Goal: Check status: Check status

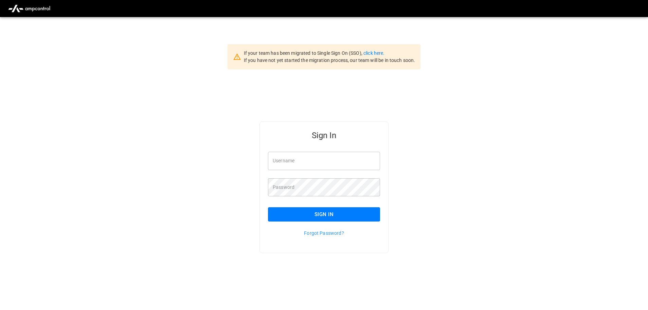
type input "**********"
click at [325, 165] on input "**********" at bounding box center [324, 161] width 112 height 18
drag, startPoint x: 316, startPoint y: 212, endPoint x: 492, endPoint y: 154, distance: 185.4
click at [316, 212] on button "Sign In" at bounding box center [324, 214] width 112 height 14
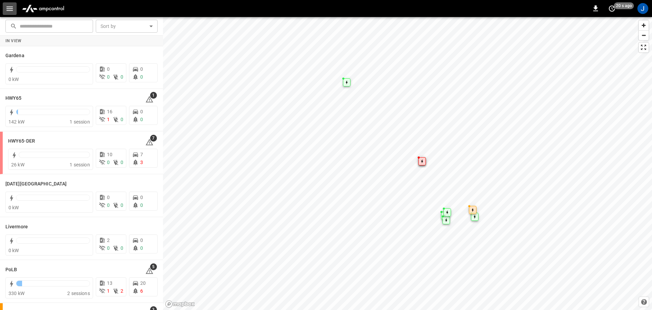
click at [7, 7] on icon "button" at bounding box center [9, 8] width 8 height 8
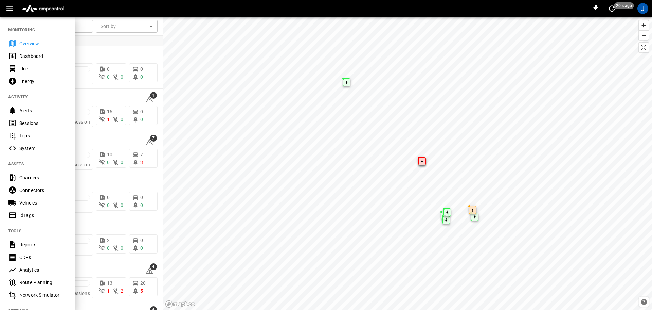
click at [35, 58] on div "Dashboard" at bounding box center [42, 56] width 47 height 7
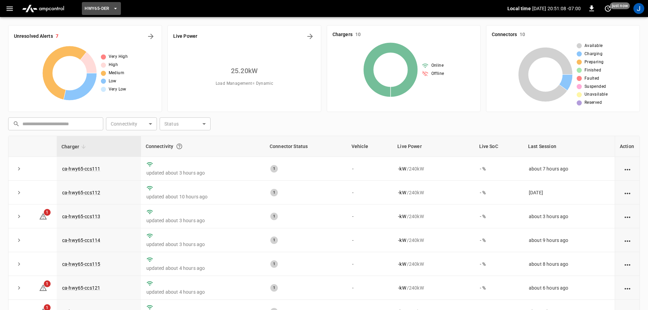
click at [115, 7] on icon "button" at bounding box center [115, 8] width 7 height 7
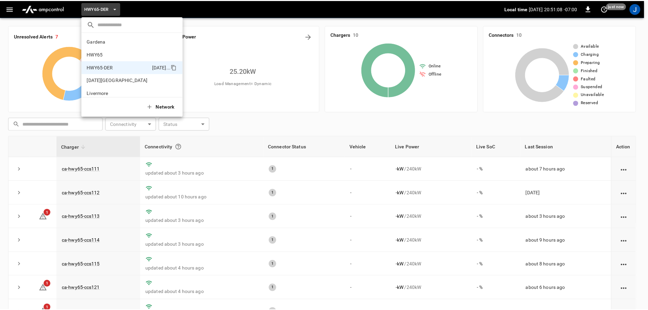
scroll to position [24, 0]
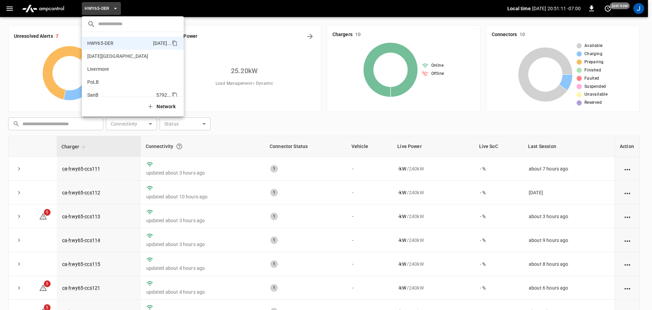
click at [93, 93] on p "SanB" at bounding box center [120, 94] width 66 height 7
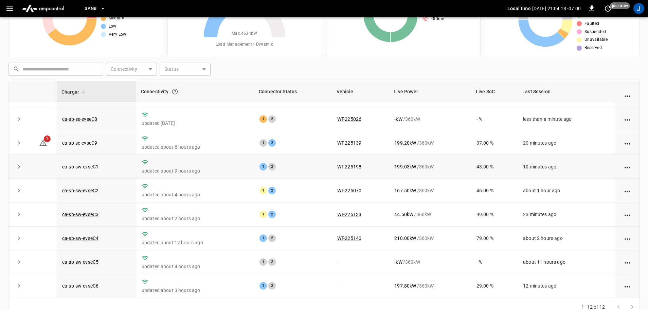
scroll to position [68, 0]
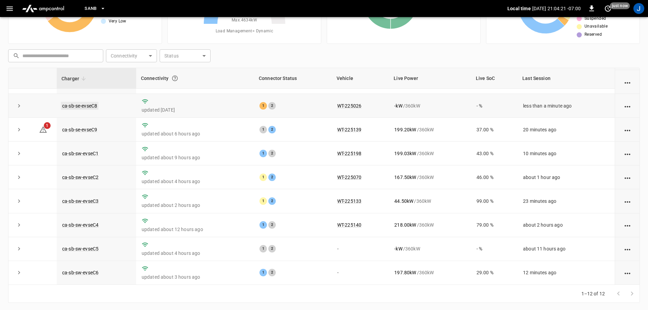
click at [89, 104] on link "ca-sb-se-evseC8" at bounding box center [80, 106] width 38 height 8
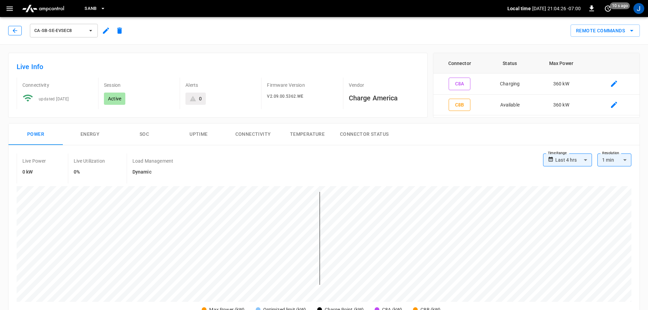
click at [16, 27] on button "button" at bounding box center [15, 31] width 14 height 10
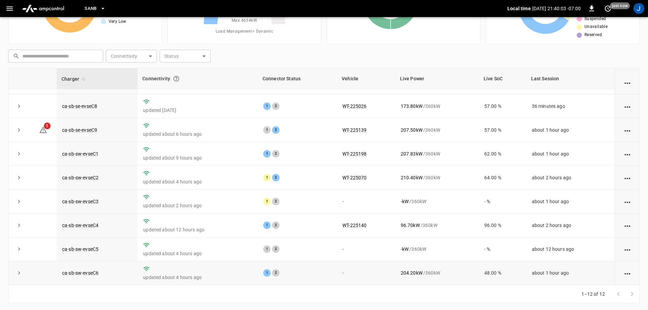
scroll to position [68, 0]
click at [87, 271] on link "ca-sb-sw-evseC6" at bounding box center [80, 272] width 39 height 8
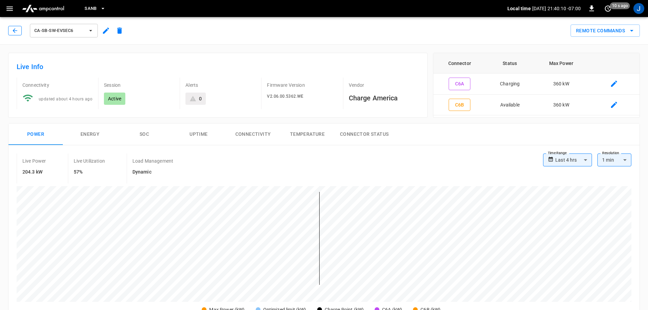
click at [10, 28] on button "button" at bounding box center [15, 31] width 14 height 10
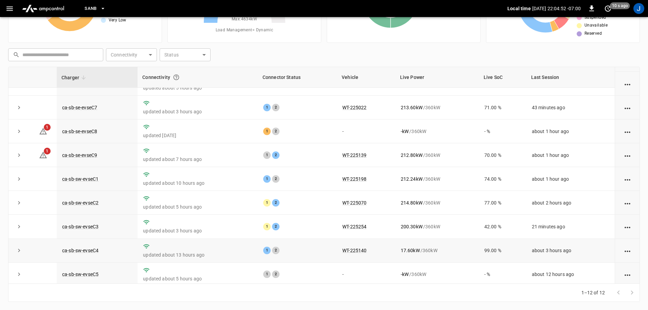
scroll to position [94, 0]
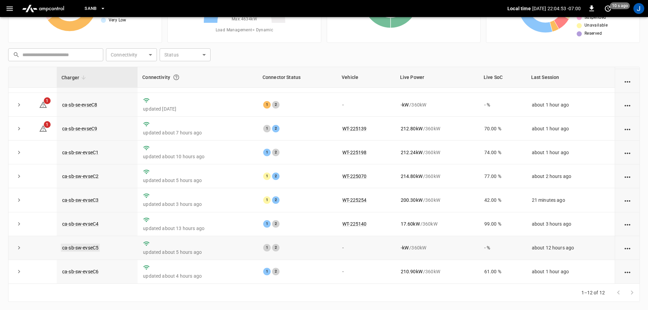
click at [81, 247] on link "ca-sb-sw-evseC5" at bounding box center [80, 247] width 39 height 8
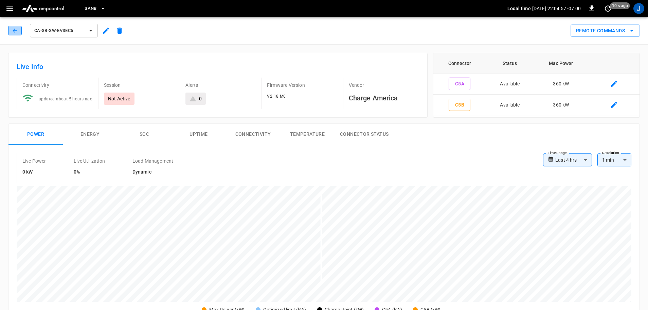
click at [14, 30] on icon "button" at bounding box center [15, 30] width 4 height 4
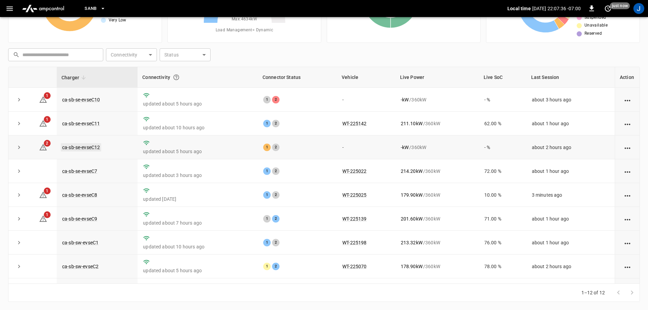
click at [90, 148] on link "ca-sb-se-evseC12" at bounding box center [81, 147] width 40 height 8
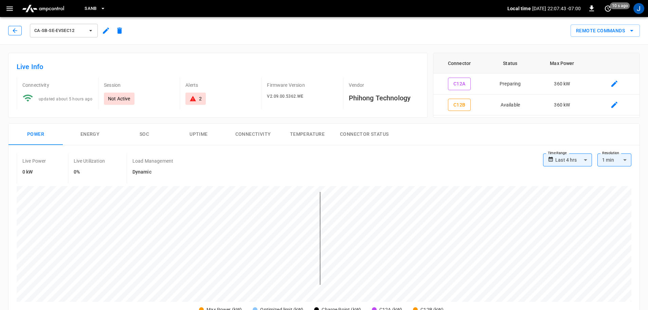
click at [11, 28] on button "button" at bounding box center [15, 31] width 14 height 10
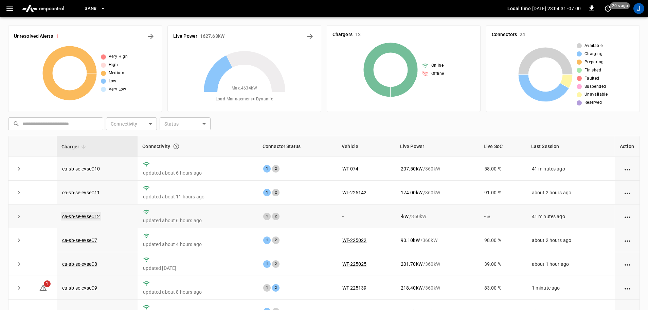
click at [74, 216] on link "ca-sb-se-evseC12" at bounding box center [81, 216] width 40 height 8
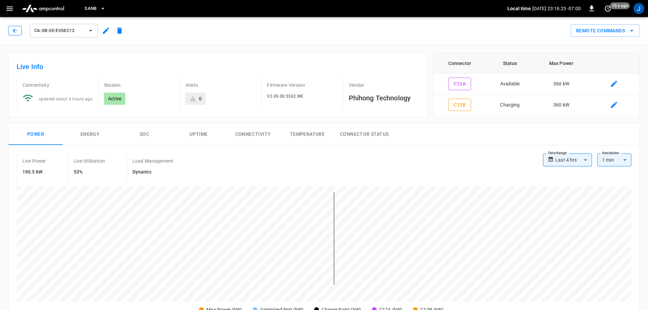
click at [15, 32] on icon "button" at bounding box center [15, 30] width 4 height 4
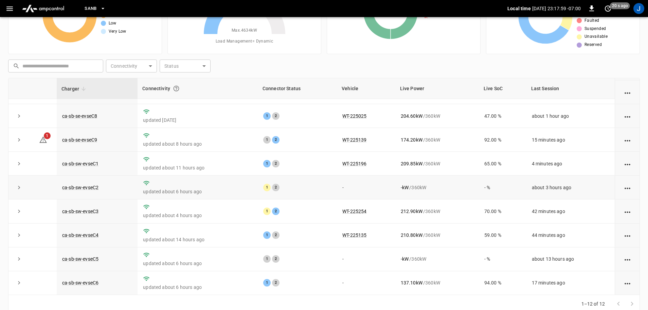
scroll to position [68, 0]
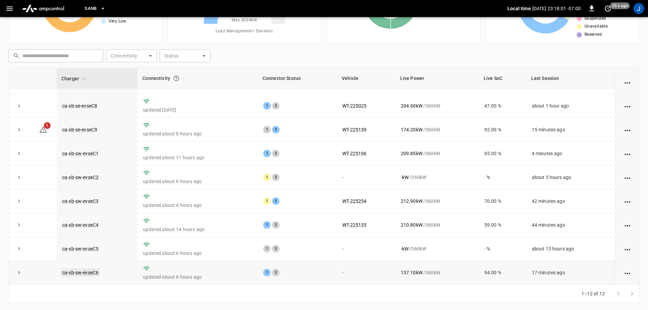
click at [76, 272] on link "ca-sb-sw-evseC6" at bounding box center [80, 272] width 39 height 8
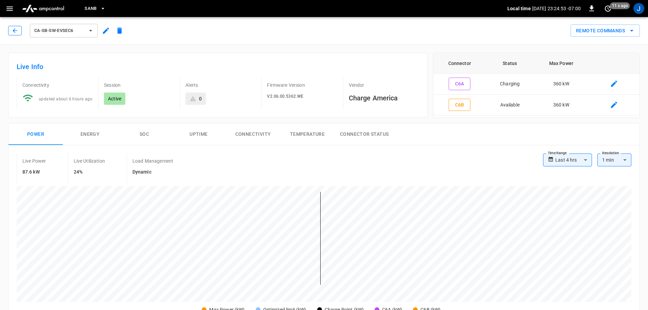
click at [8, 31] on button "button" at bounding box center [15, 31] width 14 height 10
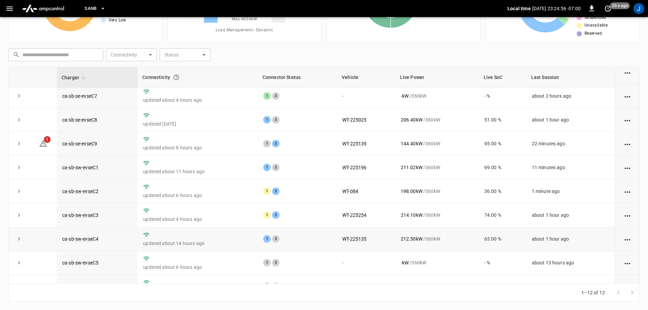
scroll to position [94, 0]
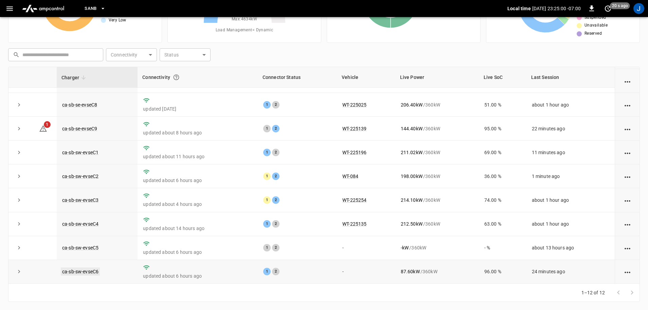
click at [86, 270] on link "ca-sb-sw-evseC6" at bounding box center [80, 271] width 39 height 8
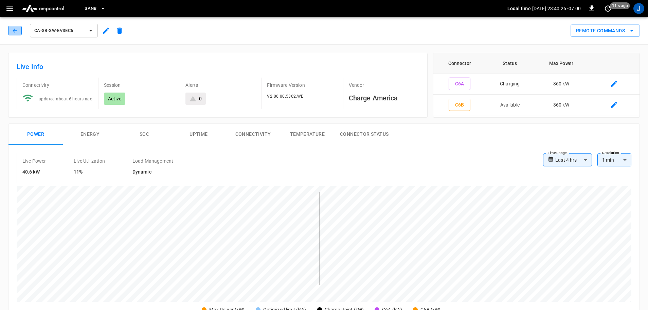
click at [13, 31] on icon "button" at bounding box center [15, 30] width 7 height 7
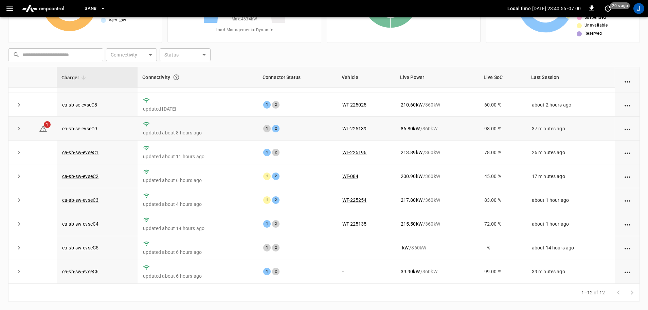
scroll to position [94, 0]
click at [71, 271] on link "ca-sb-sw-evseC6" at bounding box center [80, 271] width 39 height 8
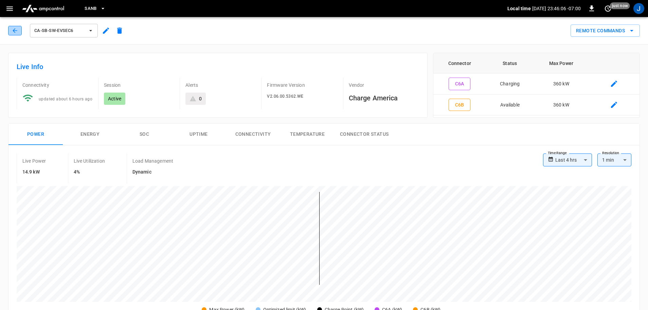
click at [17, 34] on button "button" at bounding box center [15, 31] width 14 height 10
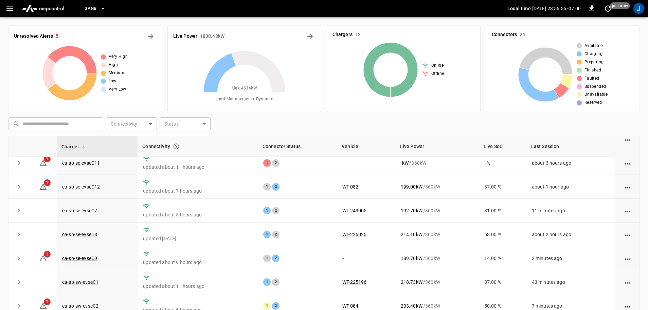
scroll to position [68, 0]
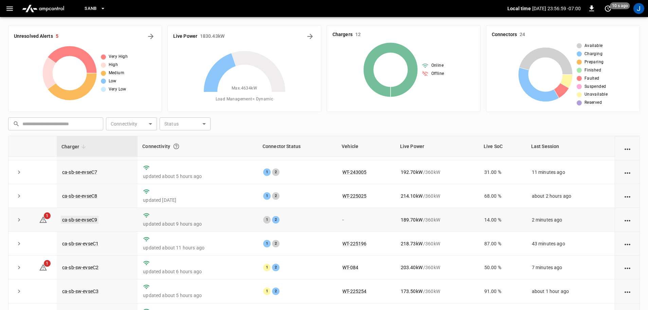
click at [84, 220] on link "ca-sb-se-evseC9" at bounding box center [80, 219] width 38 height 8
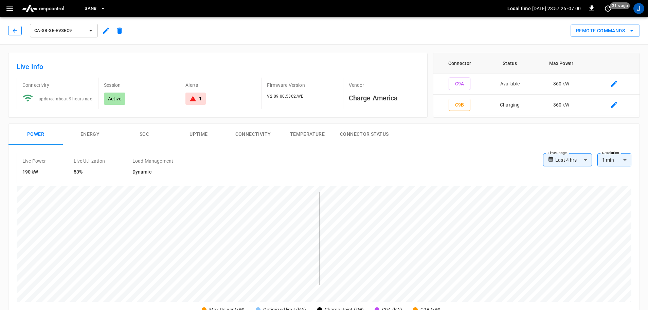
click at [14, 27] on button "button" at bounding box center [15, 31] width 14 height 10
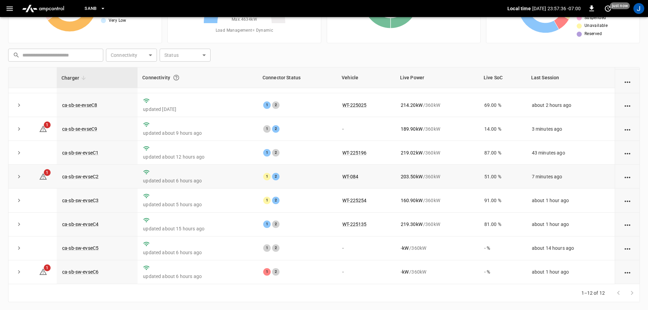
scroll to position [69, 0]
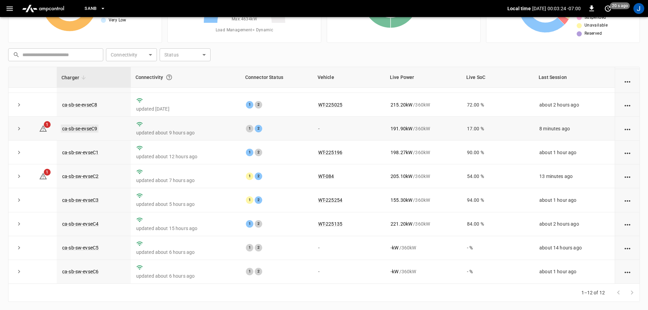
click at [76, 128] on link "ca-sb-se-evseC9" at bounding box center [80, 128] width 38 height 8
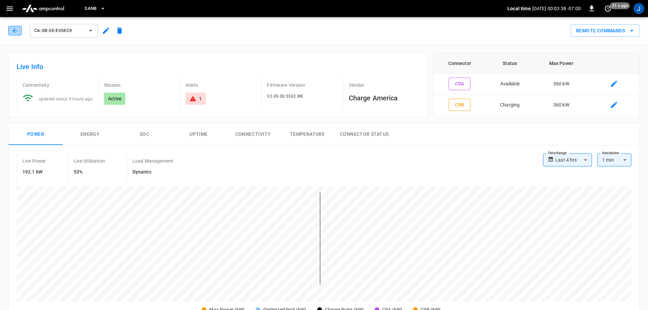
click at [14, 32] on icon "button" at bounding box center [15, 30] width 4 height 4
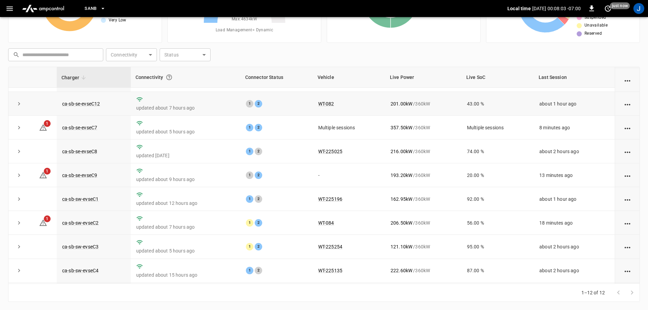
scroll to position [27, 0]
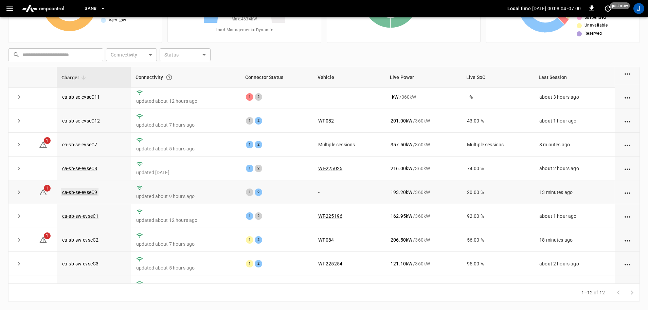
click at [83, 196] on link "ca-sb-se-evseC9" at bounding box center [80, 192] width 38 height 8
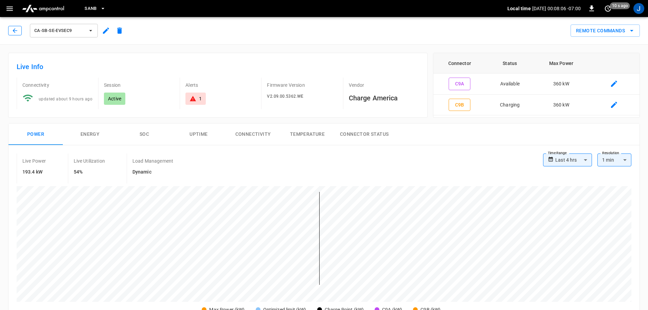
click at [12, 29] on button "button" at bounding box center [15, 31] width 14 height 10
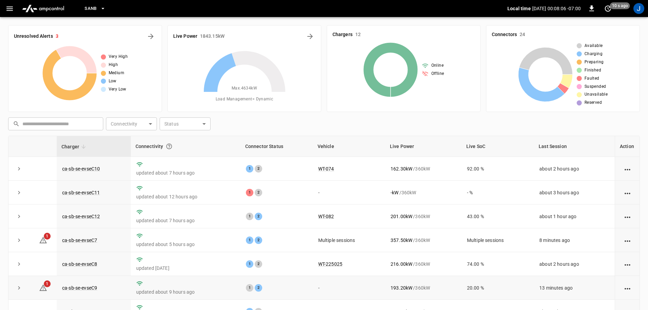
scroll to position [69, 0]
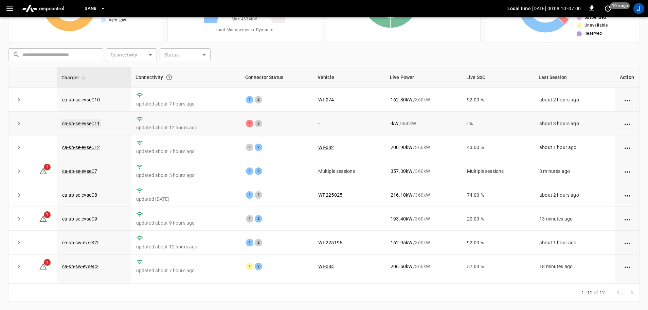
click at [79, 123] on link "ca-sb-se-evseC11" at bounding box center [81, 123] width 40 height 8
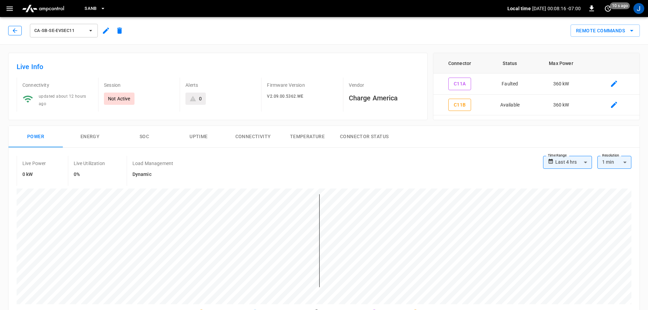
click at [14, 33] on icon "button" at bounding box center [15, 30] width 7 height 7
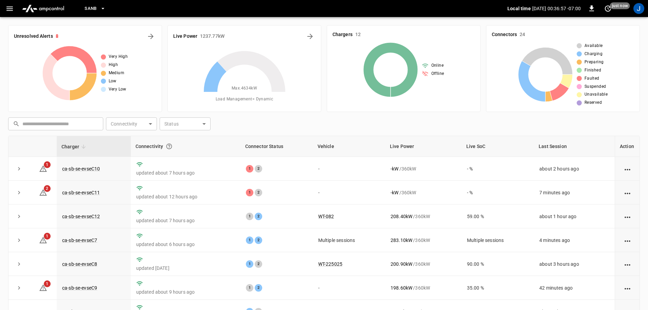
scroll to position [94, 0]
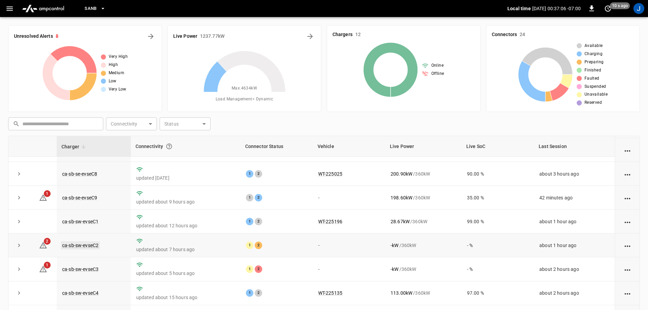
click at [83, 241] on link "ca-sb-sw-evseC2" at bounding box center [80, 245] width 39 height 8
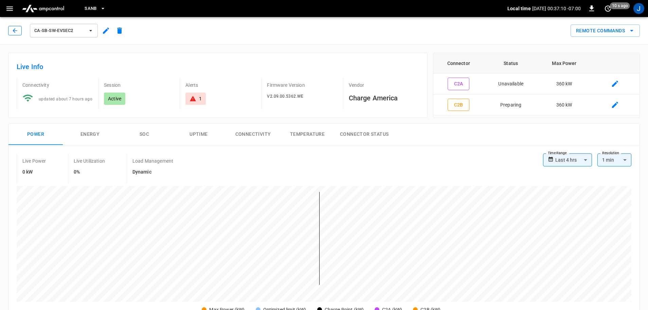
click at [17, 30] on icon "button" at bounding box center [15, 30] width 7 height 7
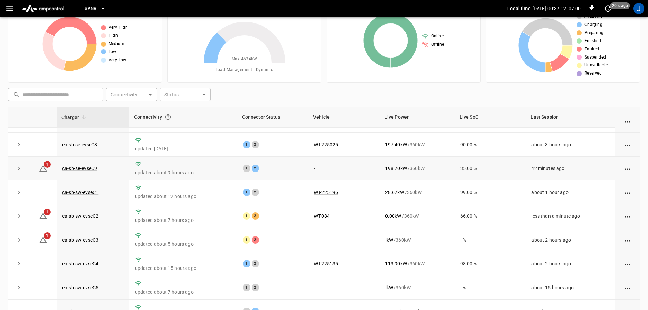
scroll to position [68, 0]
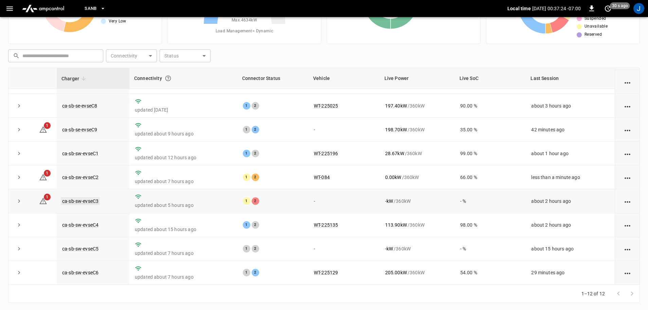
click at [73, 201] on link "ca-sb-sw-evseC3" at bounding box center [80, 201] width 39 height 8
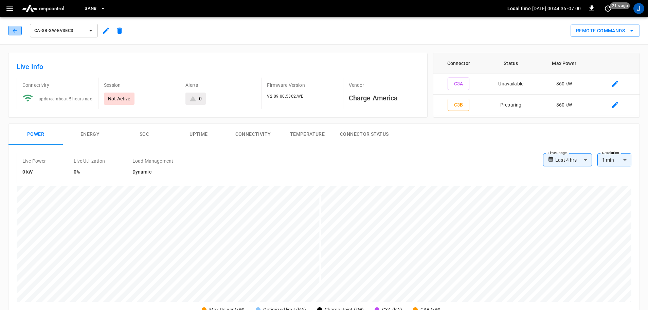
click at [11, 28] on button "button" at bounding box center [15, 31] width 14 height 10
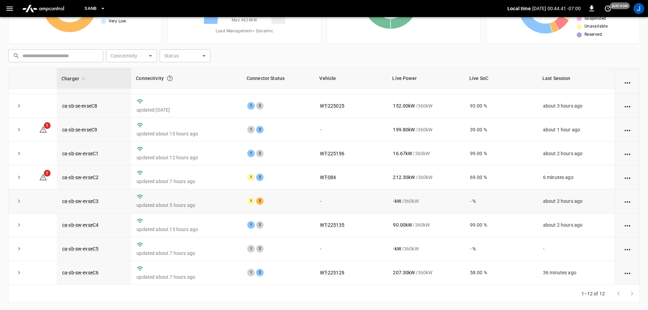
scroll to position [69, 0]
click at [72, 197] on link "ca-sb-sw-evseC3" at bounding box center [80, 200] width 39 height 8
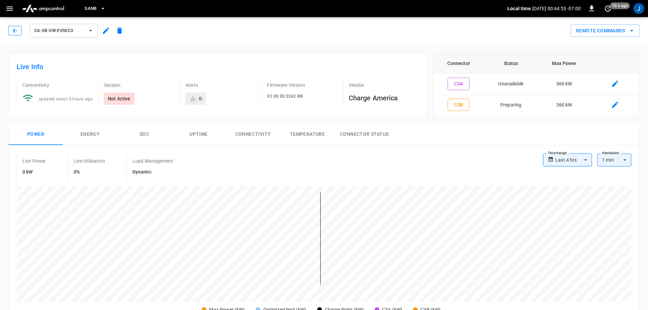
click at [15, 32] on icon "button" at bounding box center [15, 30] width 7 height 7
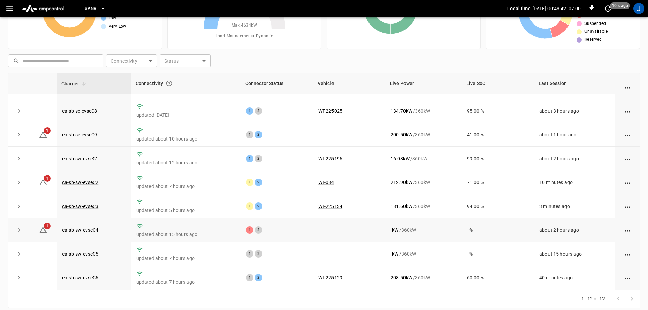
scroll to position [69, 0]
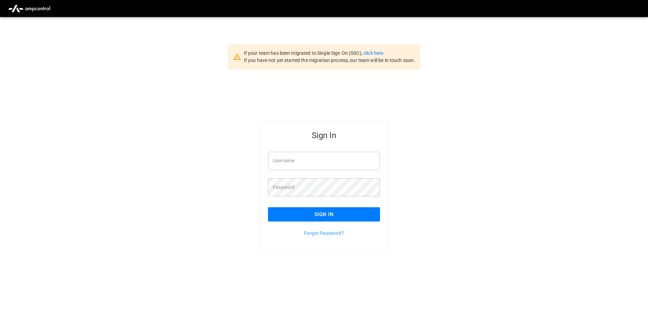
type input "**********"
click at [341, 162] on input "**********" at bounding box center [324, 161] width 112 height 18
click at [308, 215] on button "Sign In" at bounding box center [324, 214] width 112 height 14
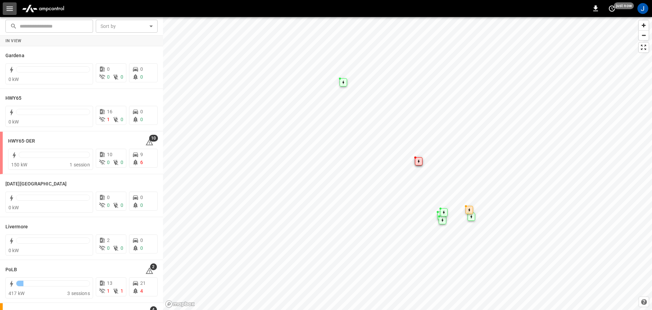
click at [11, 10] on icon "button" at bounding box center [9, 8] width 8 height 8
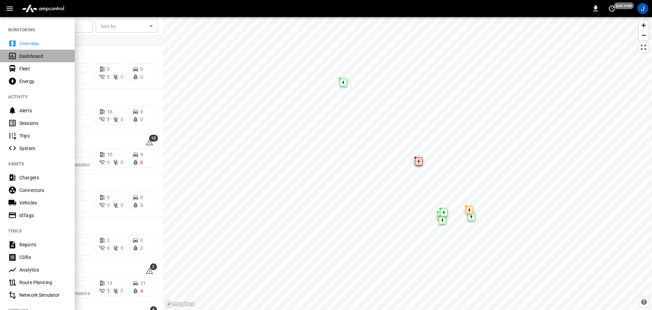
click at [30, 54] on div "Dashboard" at bounding box center [42, 56] width 47 height 7
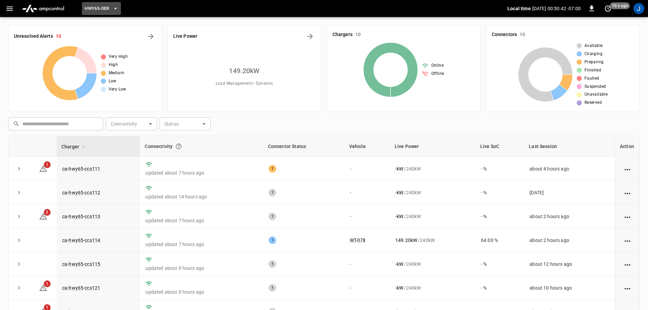
click at [114, 8] on icon "button" at bounding box center [115, 8] width 7 height 7
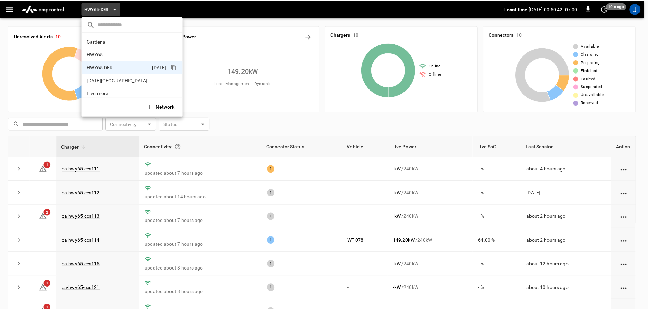
scroll to position [24, 0]
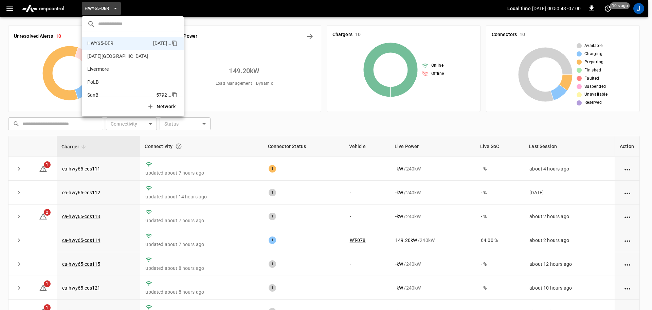
click at [90, 92] on p "SanB" at bounding box center [120, 94] width 66 height 7
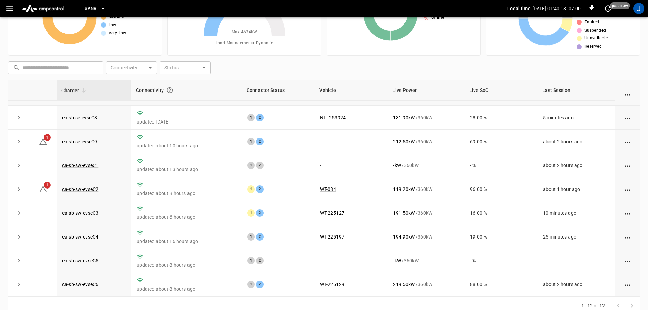
scroll to position [68, 0]
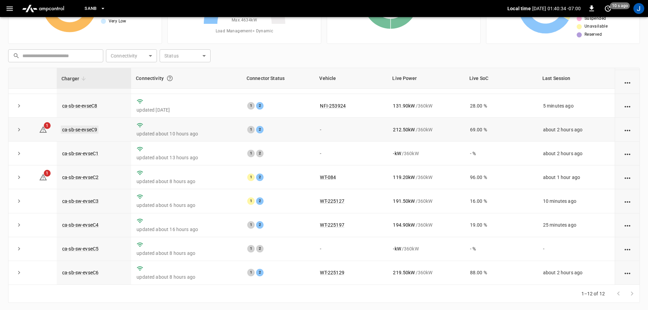
click at [84, 125] on link "ca-sb-se-evseC9" at bounding box center [80, 129] width 38 height 8
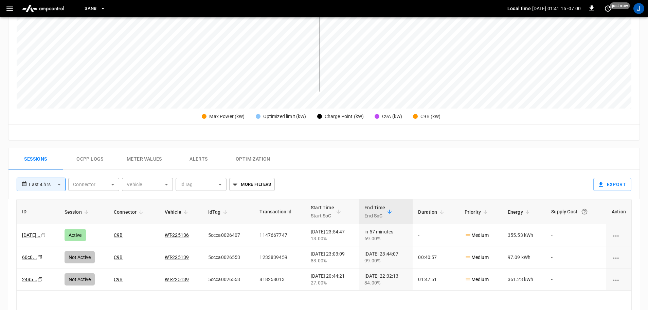
scroll to position [204, 0]
